Goal: Task Accomplishment & Management: Use online tool/utility

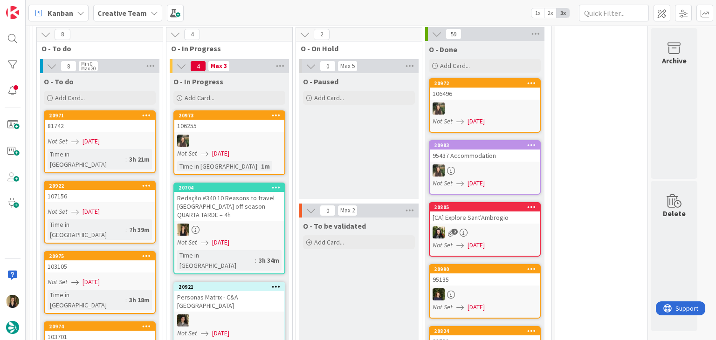
click at [268, 224] on div at bounding box center [229, 230] width 110 height 12
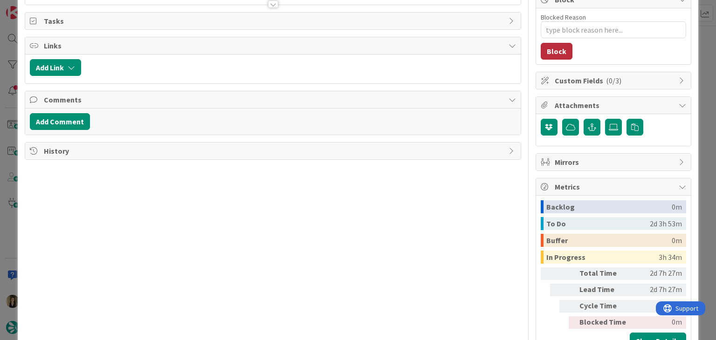
type textarea "x"
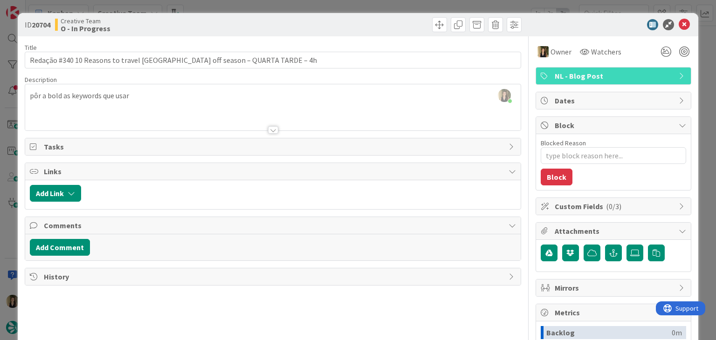
drag, startPoint x: 193, startPoint y: 23, endPoint x: 202, endPoint y: 11, distance: 14.7
click at [194, 22] on div "Creative Team O - In Progress" at bounding box center [163, 24] width 216 height 15
click at [202, 9] on div "ID 20704 Creative Team O - In Progress Title 72 / 128 Redação #340 10 Reasons t…" at bounding box center [358, 170] width 716 height 340
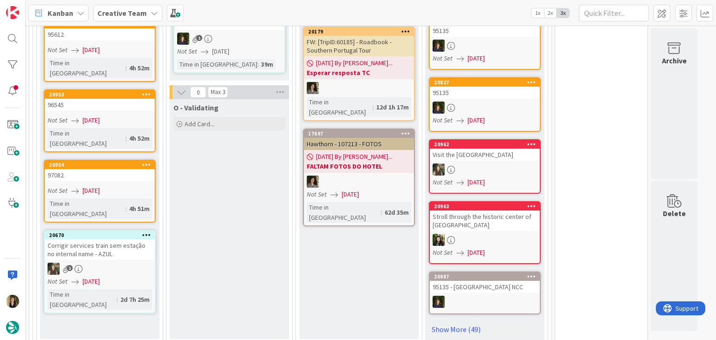
click at [236, 179] on div "O - Validating Add Card..." at bounding box center [229, 219] width 119 height 240
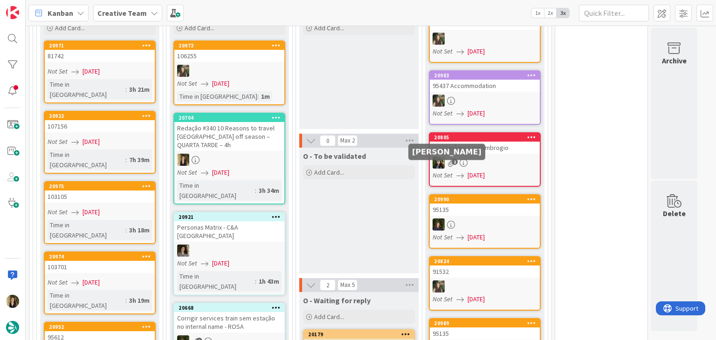
scroll to position [771, 0]
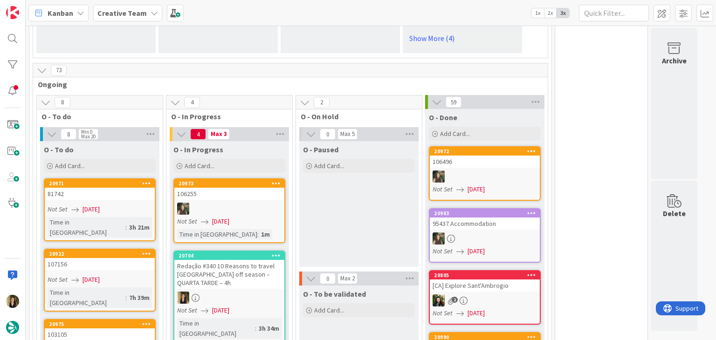
click at [361, 188] on div "O - Paused Add Card..." at bounding box center [358, 204] width 119 height 126
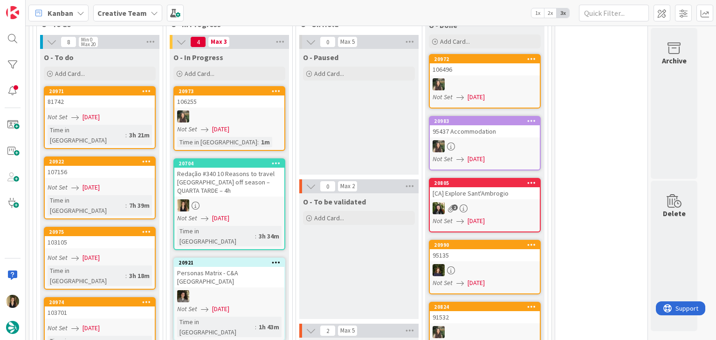
scroll to position [864, 0]
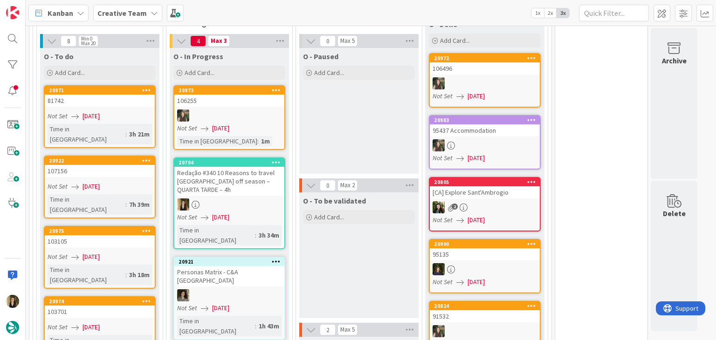
click at [370, 230] on div "O - To be validated Add Card..." at bounding box center [358, 256] width 119 height 126
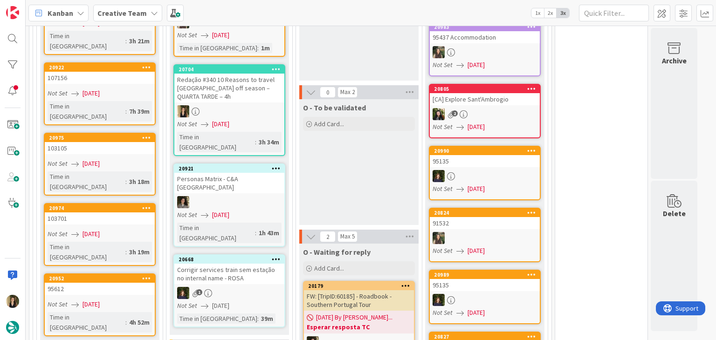
scroll to position [1004, 0]
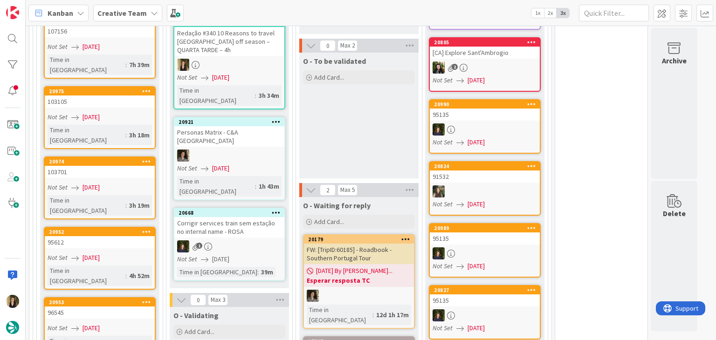
click at [365, 75] on div "O - To be validated Add Card..." at bounding box center [358, 116] width 119 height 126
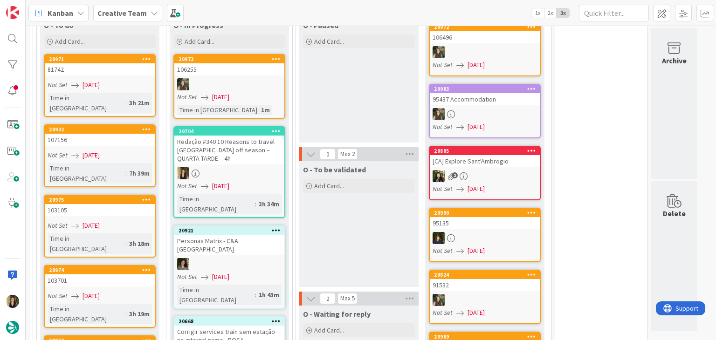
scroll to position [792, 0]
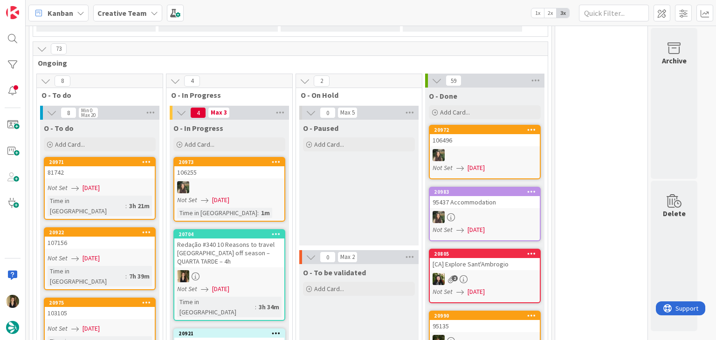
click at [337, 174] on div "O - Paused Add Card..." at bounding box center [358, 183] width 119 height 126
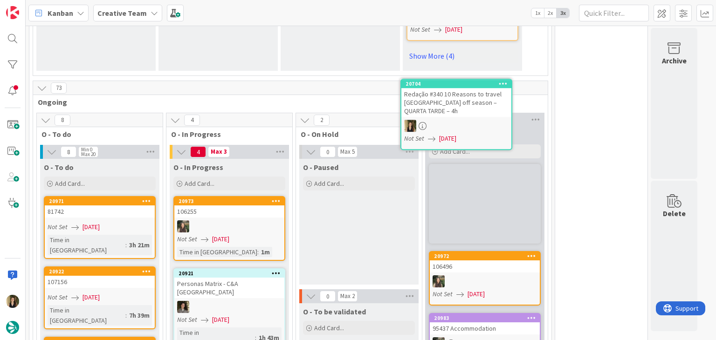
scroll to position [751, 0]
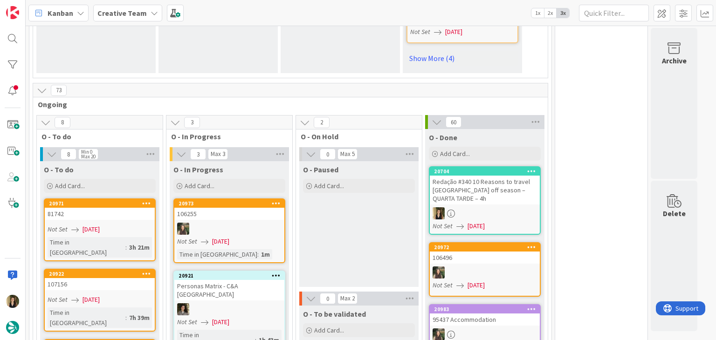
drag, startPoint x: 376, startPoint y: 220, endPoint x: 362, endPoint y: 227, distance: 15.6
click at [375, 219] on div "O - Paused Add Card..." at bounding box center [358, 224] width 119 height 126
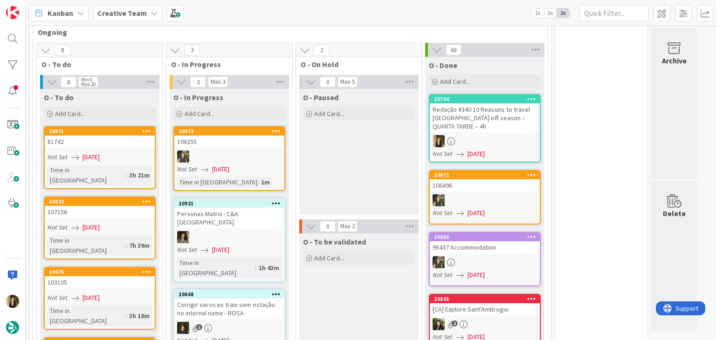
scroll to position [798, 0]
